Goal: Task Accomplishment & Management: Manage account settings

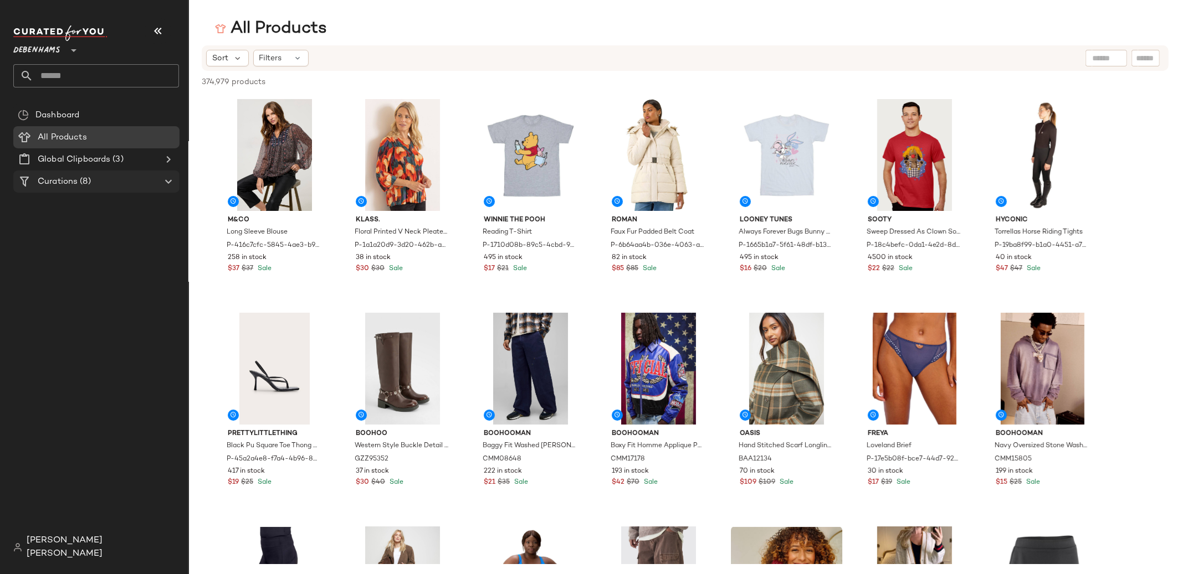
click at [94, 181] on div "Curations (8)" at bounding box center [96, 182] width 125 height 13
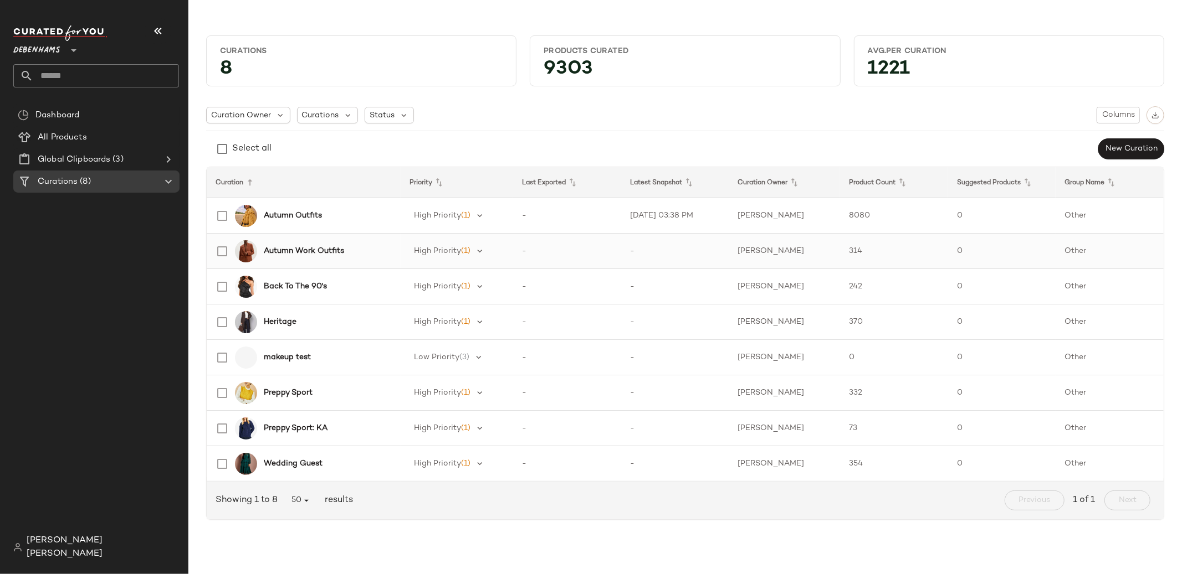
click at [322, 254] on b "Autumn Work Outfits" at bounding box center [304, 251] width 80 height 12
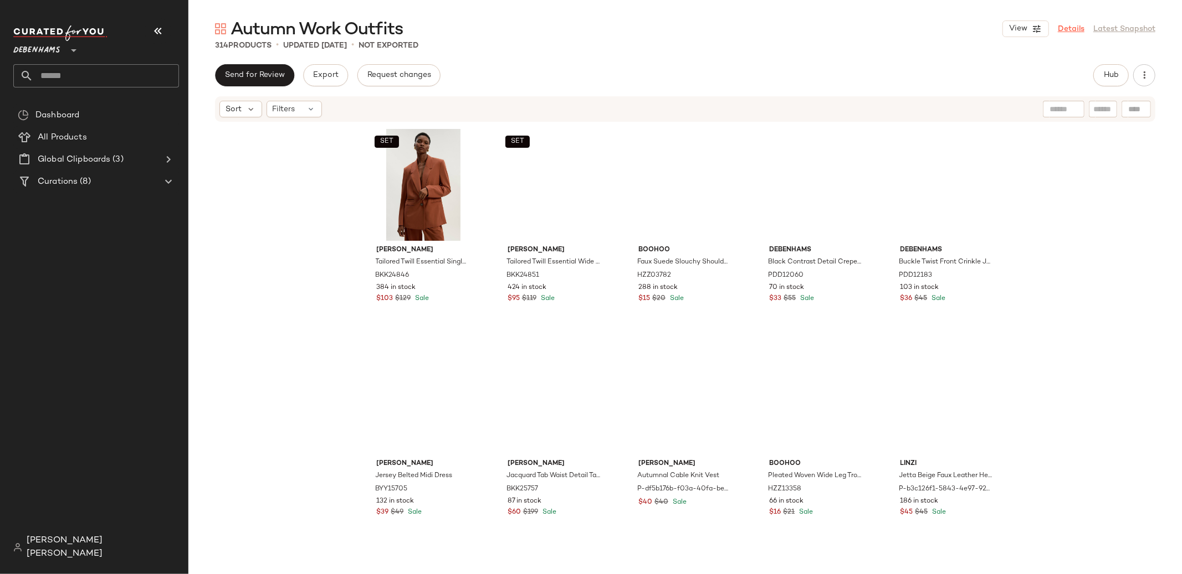
click at [803, 29] on link "Details" at bounding box center [1070, 29] width 27 height 12
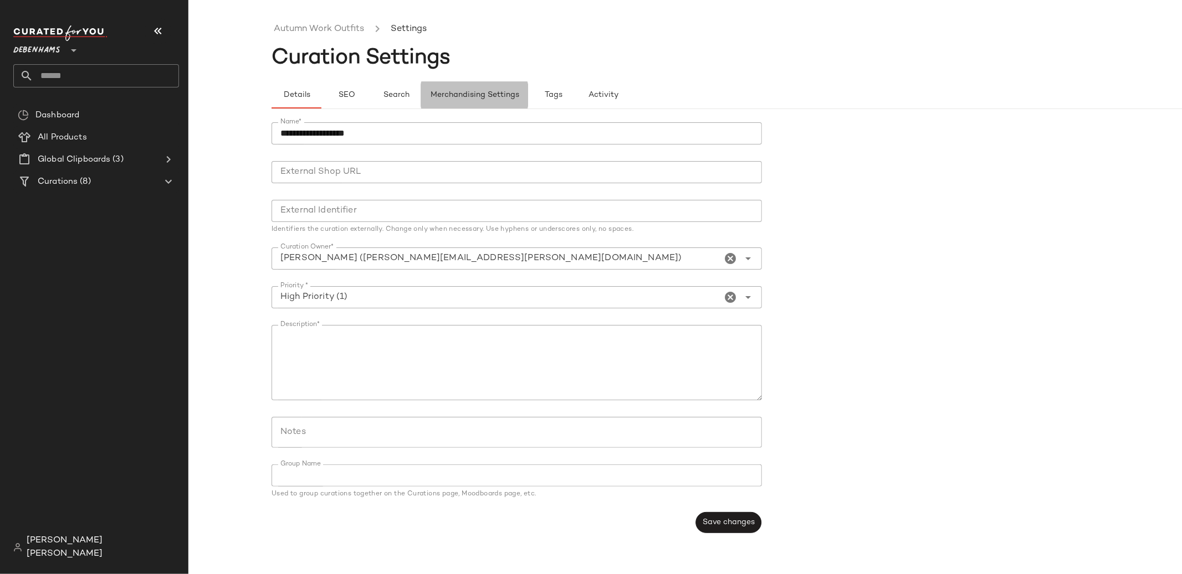
click at [508, 98] on span "Merchandising Settings" at bounding box center [474, 95] width 89 height 9
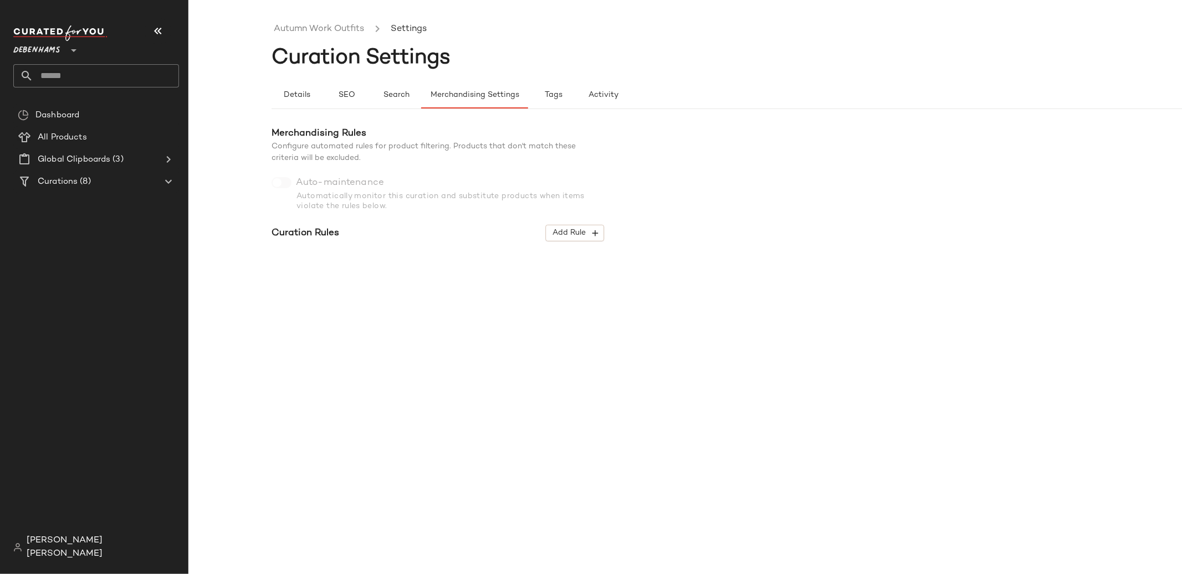
click at [286, 179] on div "Merchandising Rules Configure automated rules for product filtering. Products t…" at bounding box center [437, 191] width 332 height 129
click at [337, 191] on div "Merchandising Rules Configure automated rules for product filtering. Products t…" at bounding box center [437, 191] width 332 height 129
